Goal: Information Seeking & Learning: Learn about a topic

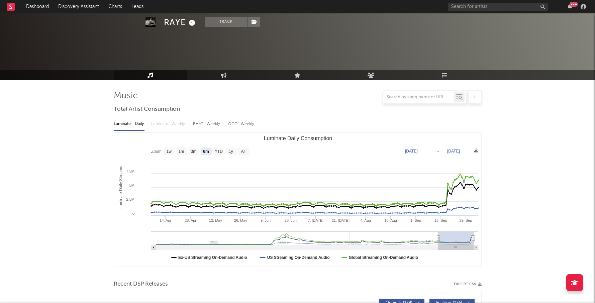
select select "6m"
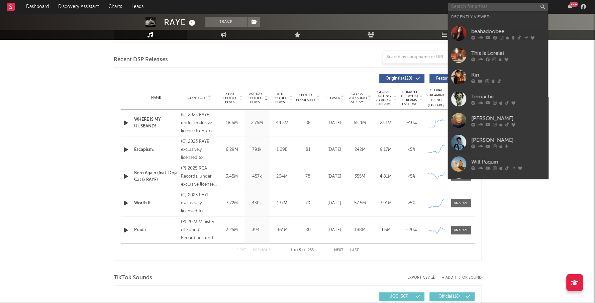
click at [457, 7] on input "text" at bounding box center [498, 7] width 100 height 8
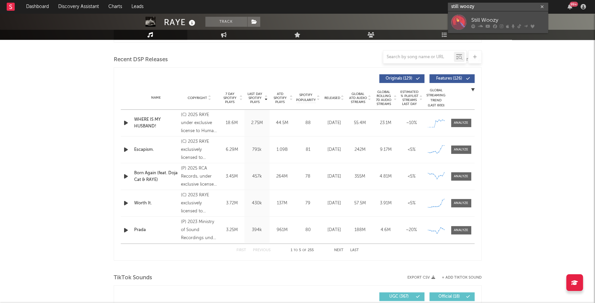
type input "still woozy"
click at [483, 15] on link "Still Woozy" at bounding box center [498, 22] width 100 height 22
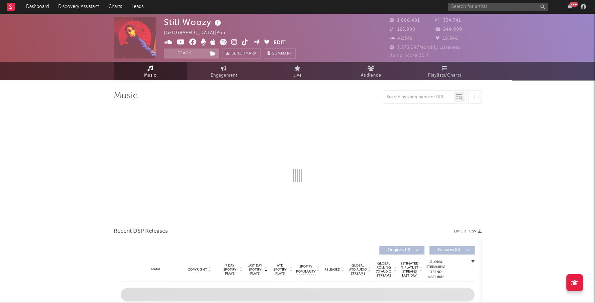
select select "6m"
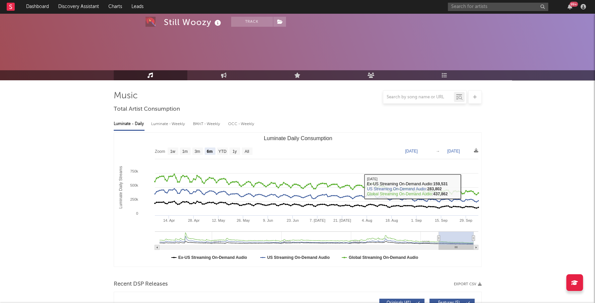
scroll to position [163, 0]
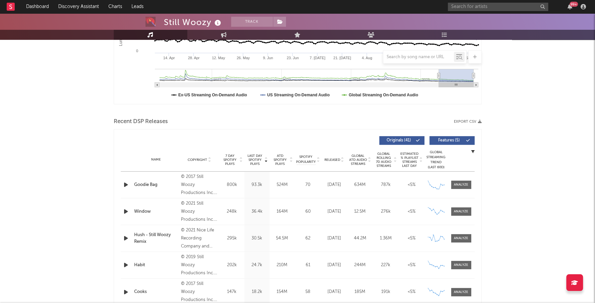
click at [336, 160] on span "Released" at bounding box center [333, 160] width 16 height 4
